Goal: Find specific page/section: Find specific page/section

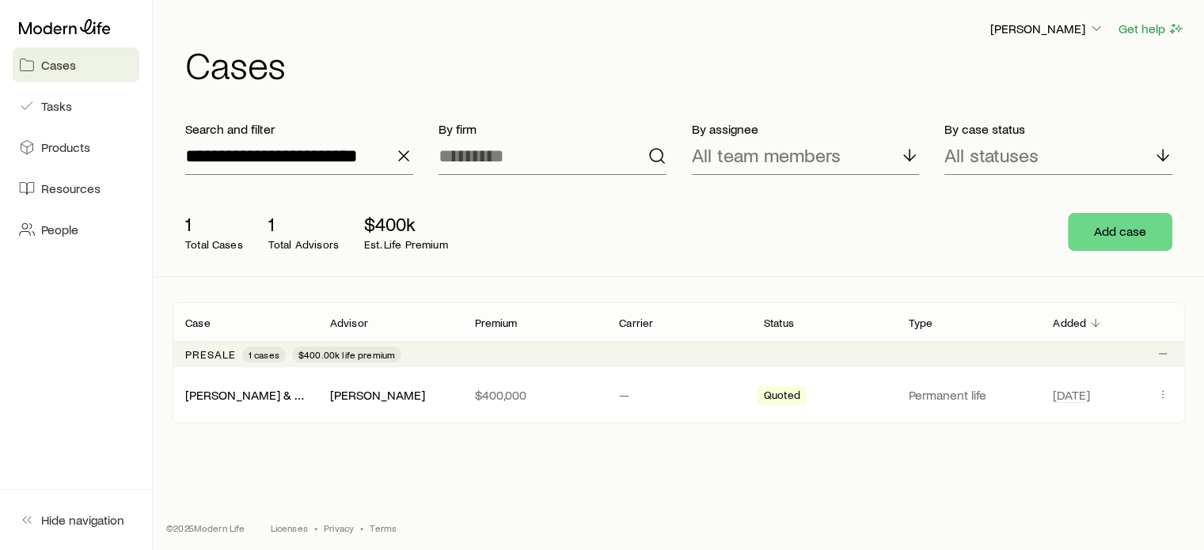
click at [405, 158] on line "button" at bounding box center [403, 155] width 9 height 9
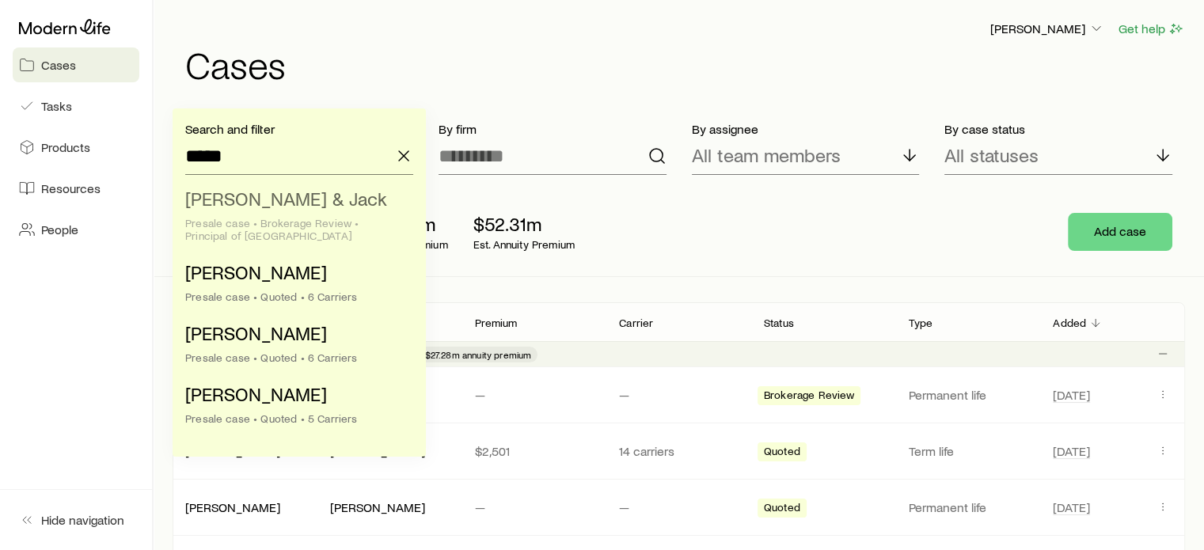
click at [230, 237] on div "Presale case • Brokerage Review • Principal of [GEOGRAPHIC_DATA]" at bounding box center [294, 229] width 218 height 25
type input "**********"
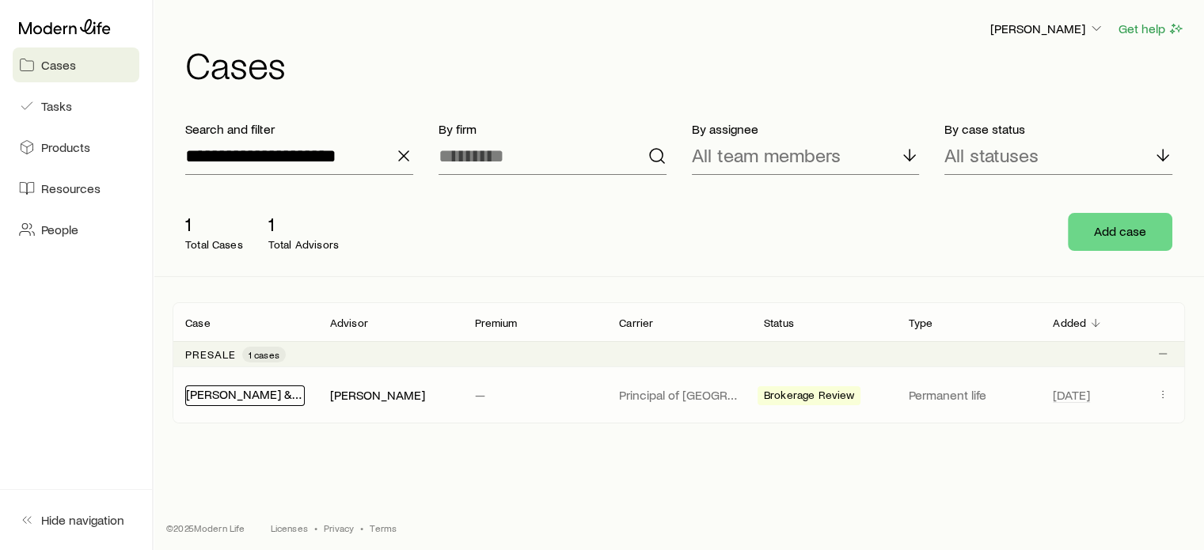
click at [266, 399] on link "[PERSON_NAME] & Jack" at bounding box center [253, 393] width 135 height 15
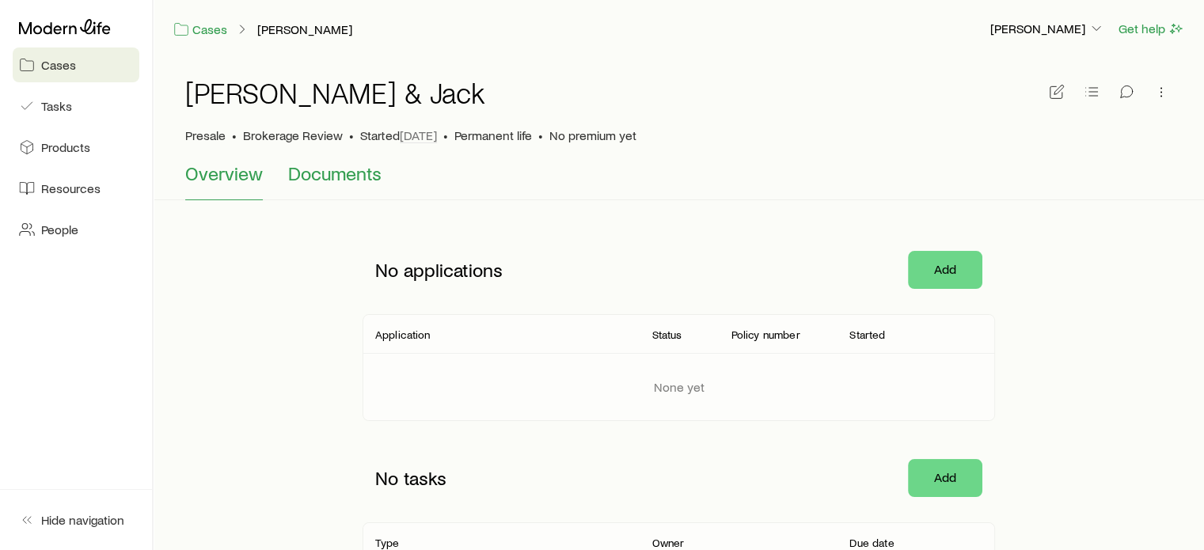
click at [366, 165] on span "Documents" at bounding box center [334, 173] width 93 height 22
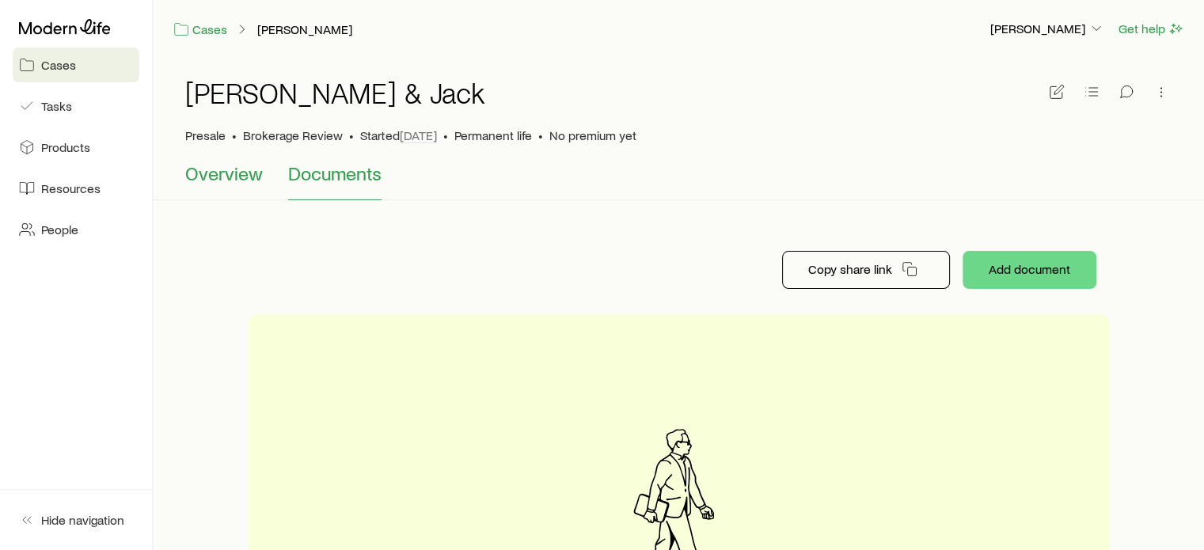
click at [233, 182] on span "Overview" at bounding box center [224, 173] width 78 height 22
